Goal: Navigation & Orientation: Understand site structure

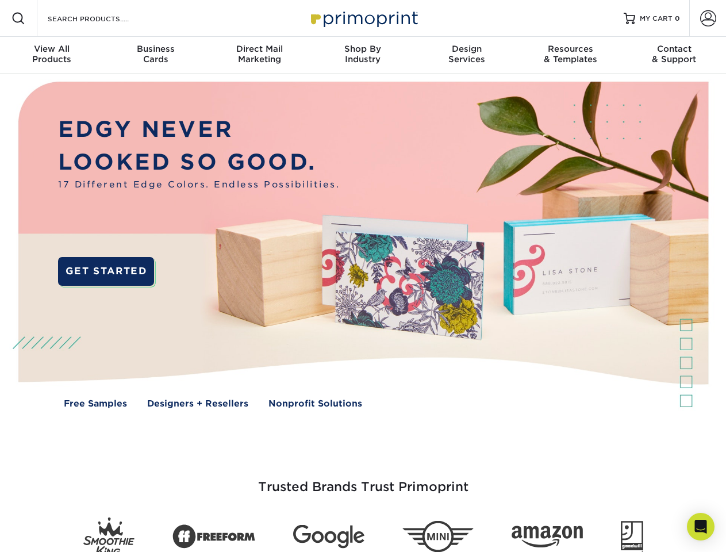
click at [363, 276] on img at bounding box center [362, 253] width 719 height 359
click at [18, 18] on span at bounding box center [18, 18] width 14 height 14
click at [708, 18] on span at bounding box center [708, 18] width 16 height 16
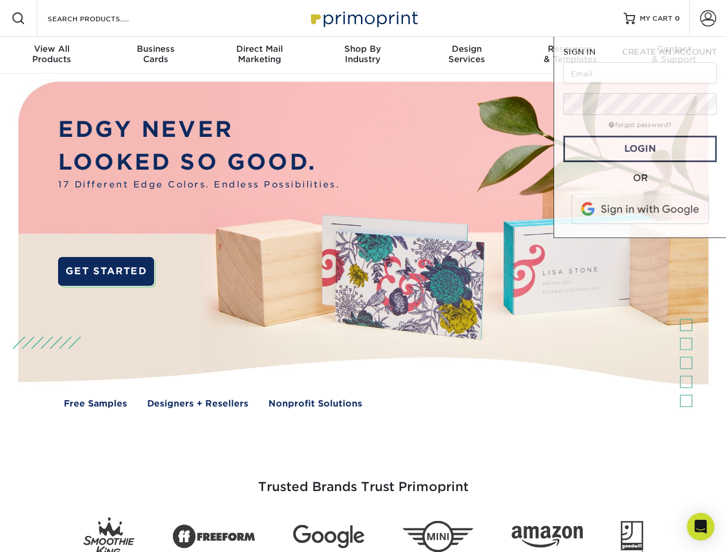
click at [52, 55] on div "View All Products" at bounding box center [51, 54] width 103 height 21
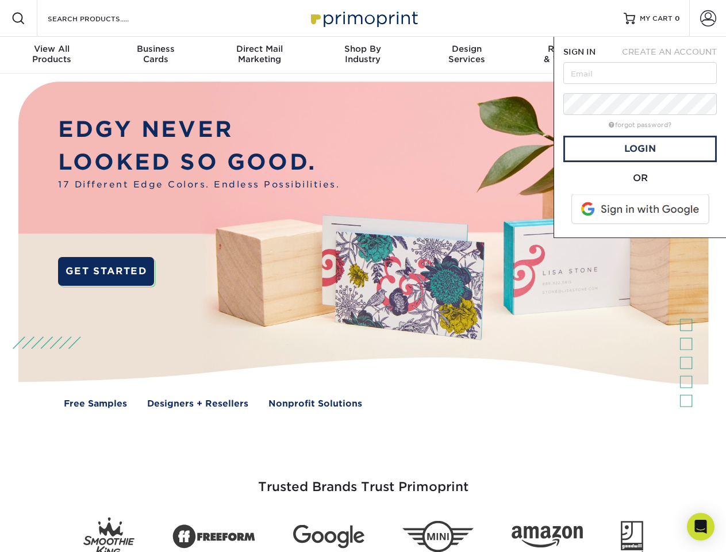
click at [155, 55] on div "Business Cards" at bounding box center [154, 54] width 103 height 21
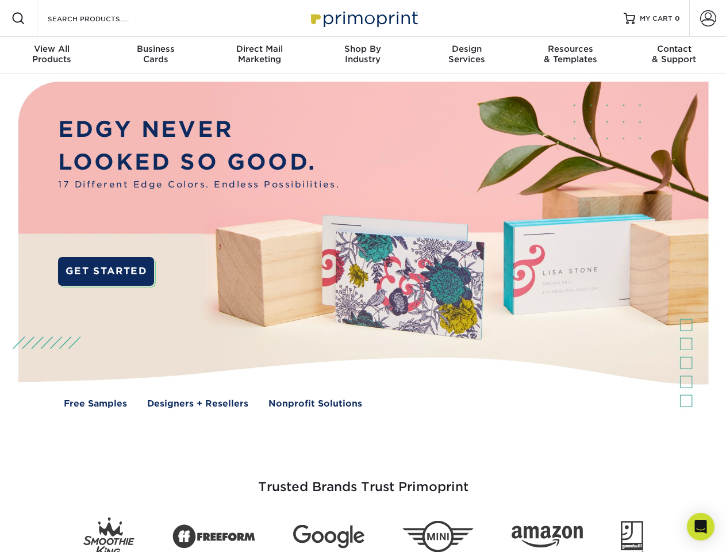
click at [259, 55] on div "Direct Mail Marketing" at bounding box center [259, 54] width 103 height 21
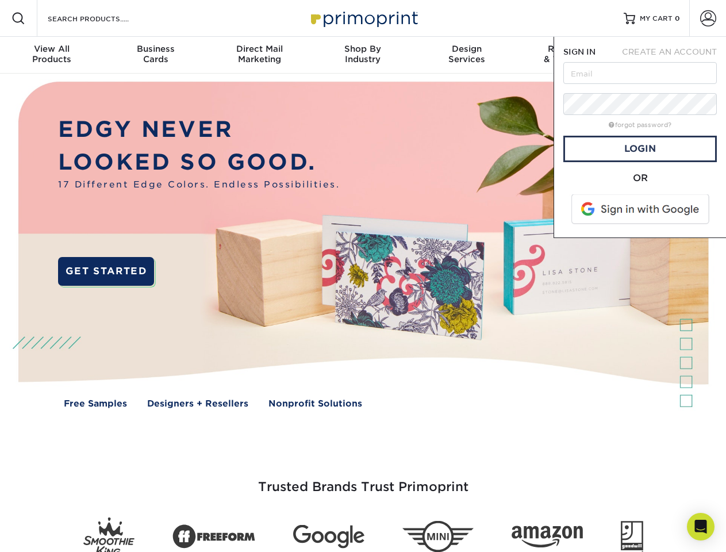
click at [363, 55] on div "Shop By Industry" at bounding box center [362, 54] width 103 height 21
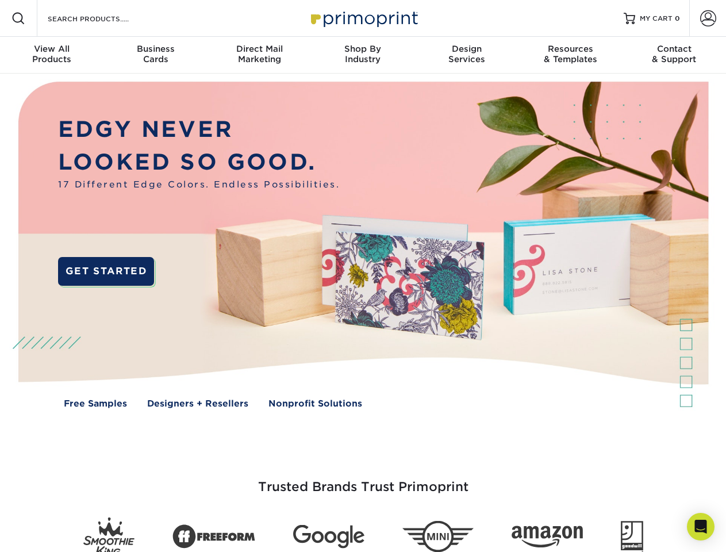
click at [467, 55] on div "Design Services" at bounding box center [466, 54] width 103 height 21
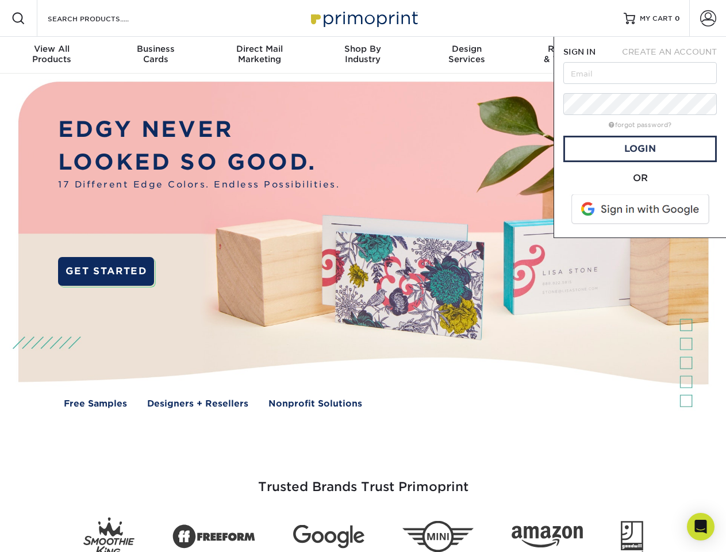
click at [570, 55] on span "SIGN IN" at bounding box center [579, 51] width 32 height 9
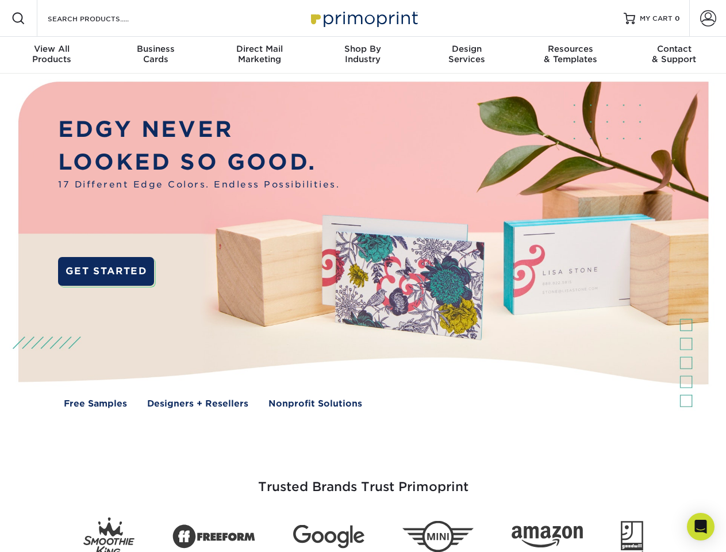
click at [674, 55] on div "Contact & Support" at bounding box center [674, 54] width 103 height 21
